Goal: Task Accomplishment & Management: Use online tool/utility

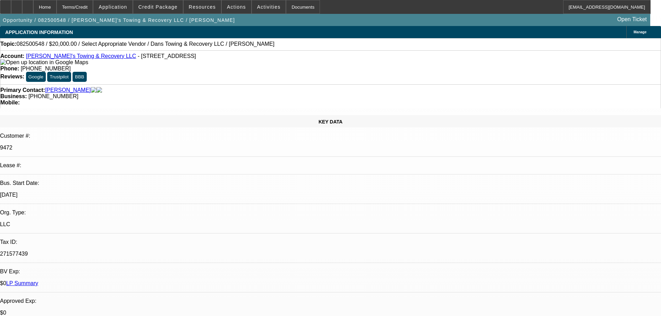
select select "0"
select select "2"
select select "0"
select select "6"
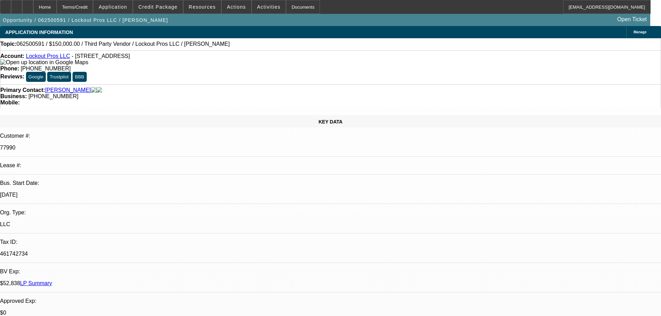
select select "0"
select select "2"
select select "0.1"
select select "4"
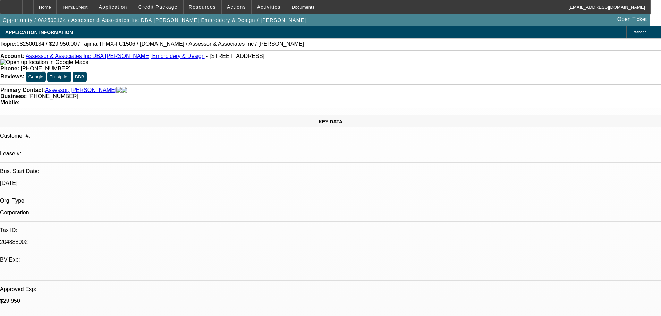
select select "0"
select select "2"
select select "0"
select select "6"
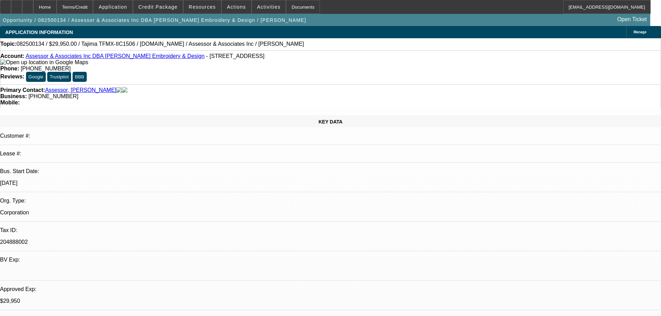
select select "0"
select select "2"
select select "0.1"
select select "4"
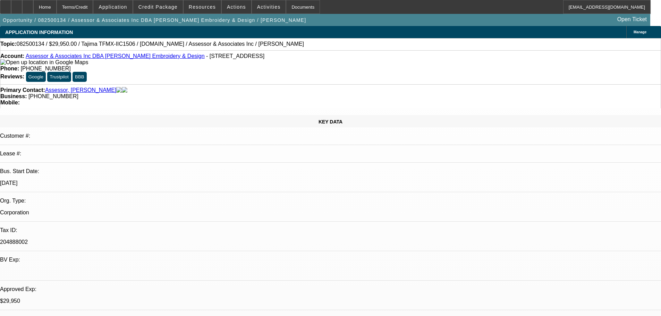
select select "0"
select select "2"
select select "0.1"
select select "4"
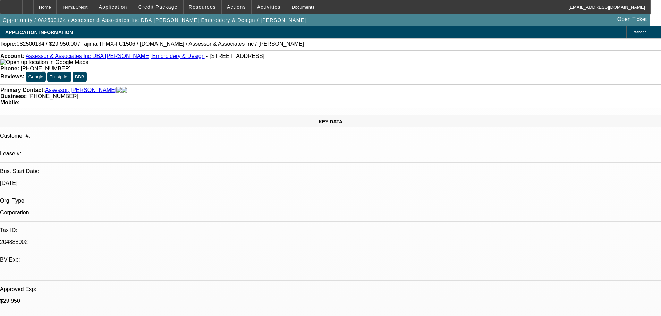
select select "0"
select select "2"
select select "0.1"
select select "4"
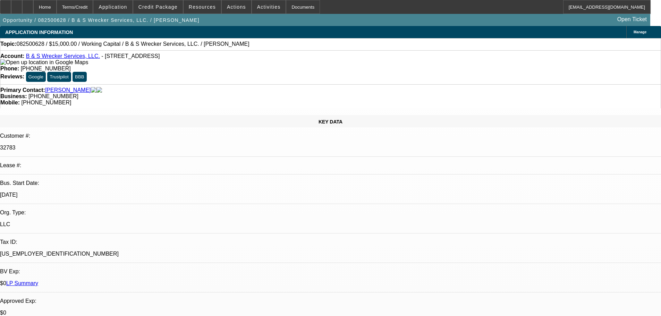
select select "0"
select select "2"
select select "0.1"
select select "4"
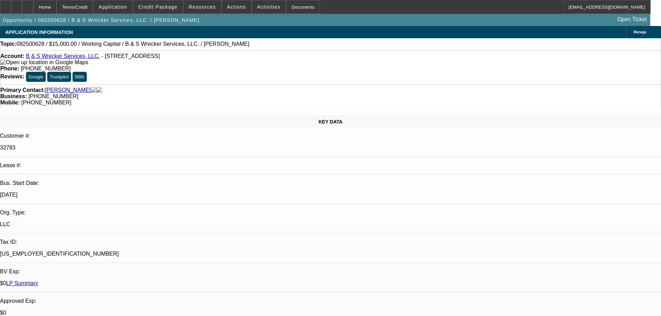
click at [305, 43] on div "Topic: 082500628 / $15,000.00 / Working Capital / B & S Wrecker Services, LLC. …" at bounding box center [330, 44] width 661 height 6
click at [298, 44] on div "Topic: 082500628 / $15,000.00 / Working Capital / B & S Wrecker Services, LLC. …" at bounding box center [330, 44] width 661 height 6
click at [258, 47] on div "Topic: 082500628 / $15,000.00 / Working Capital / B & S Wrecker Services, LLC. …" at bounding box center [330, 44] width 661 height 6
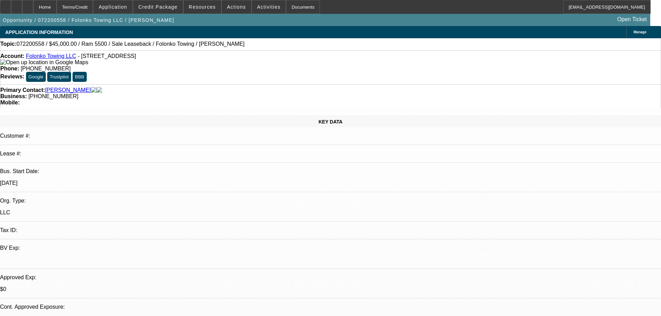
select select "0"
select select "2"
select select "0"
select select "6"
